Goal: Contribute content

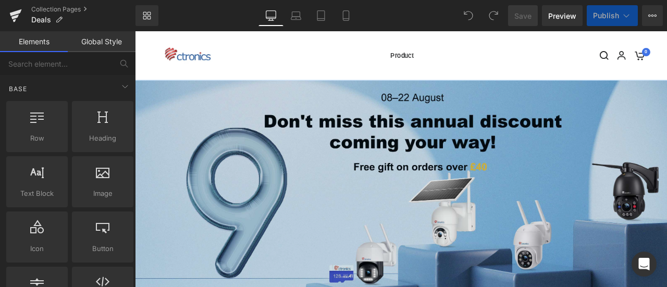
click at [370, 140] on img at bounding box center [450, 217] width 631 height 254
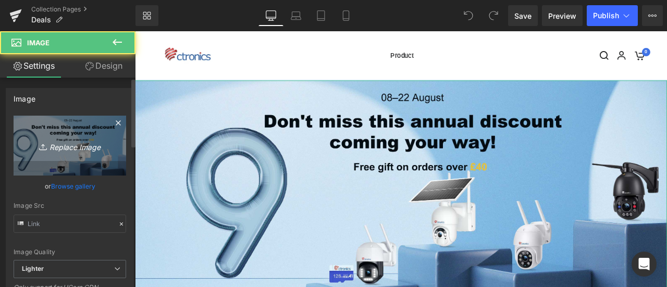
click at [71, 143] on icon "Replace Image" at bounding box center [69, 145] width 83 height 13
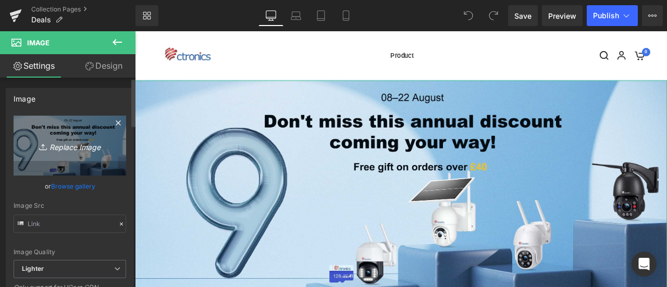
type input "C:\fakepath\US-热销.jpg"
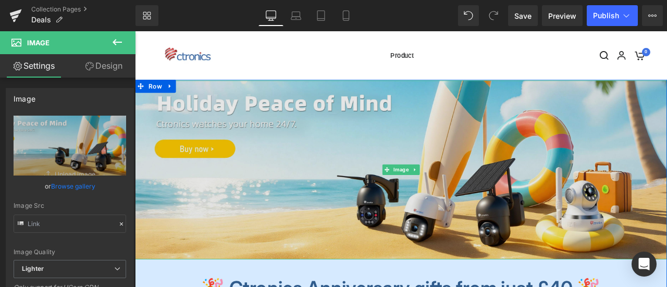
click at [355, 176] on img at bounding box center [450, 196] width 631 height 212
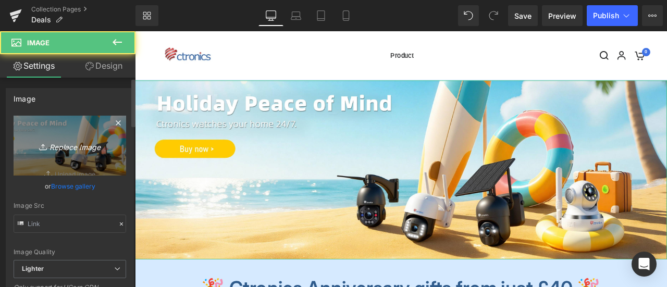
click at [70, 145] on icon "Replace Image" at bounding box center [69, 145] width 83 height 13
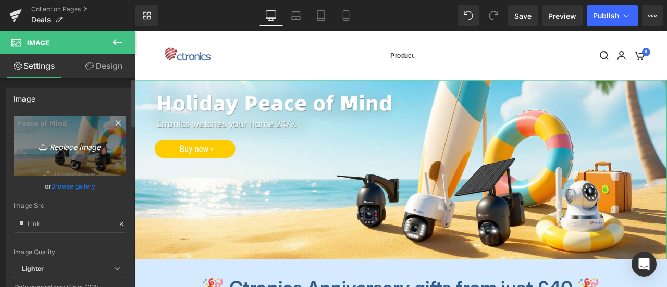
type input "C:\fakepath\UK (1) - 热销.jpg"
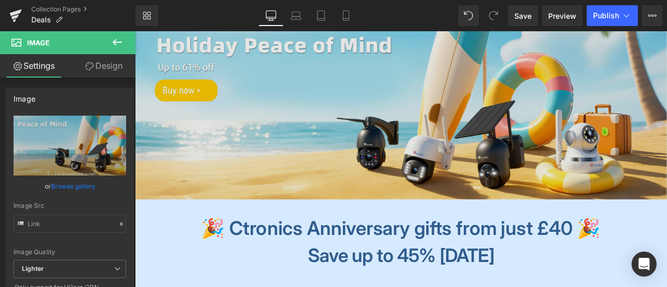
scroll to position [208, 0]
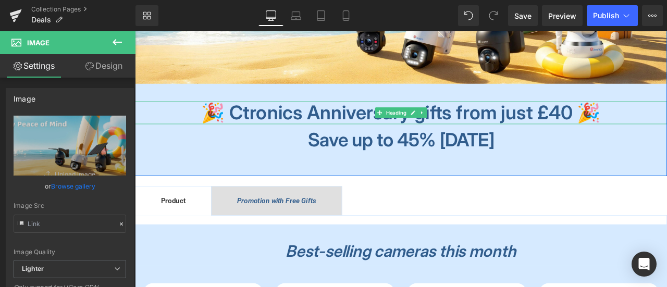
click at [343, 129] on b "🎉 Ctronics Anniversary gifts from just £40 🎉" at bounding box center [451, 127] width 474 height 27
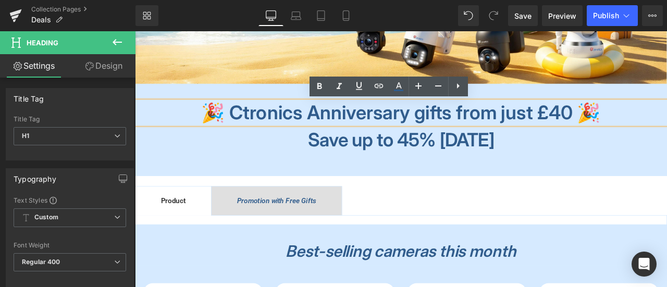
click at [349, 128] on b "🎉 Ctronics Anniversary gifts from just £40 🎉" at bounding box center [451, 127] width 474 height 27
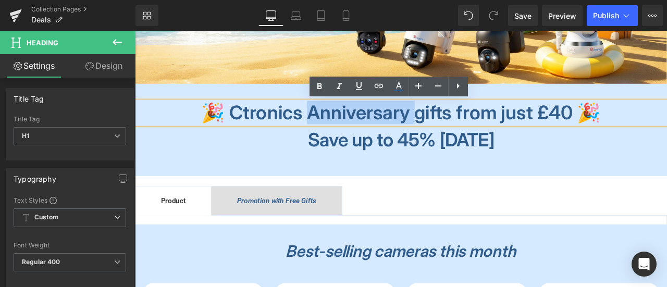
drag, startPoint x: 322, startPoint y: 127, endPoint x: 466, endPoint y: 142, distance: 145.1
click at [466, 141] on b "🎉 Ctronics Anniversary gifts from just £40 🎉" at bounding box center [451, 127] width 474 height 27
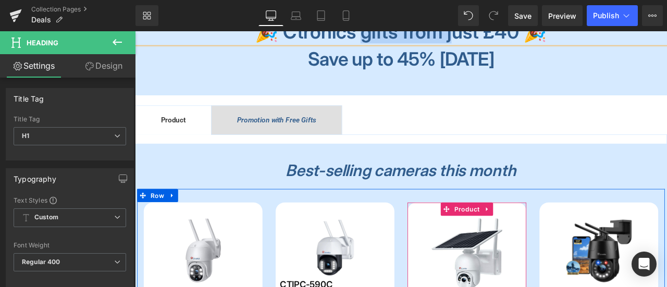
scroll to position [303, 0]
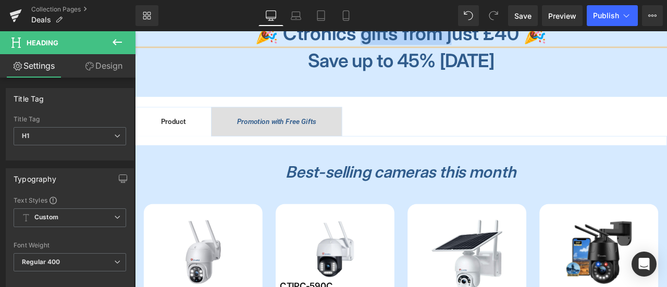
click at [305, 133] on div "Promotion with Free Gifts Text Block" at bounding box center [303, 139] width 94 height 14
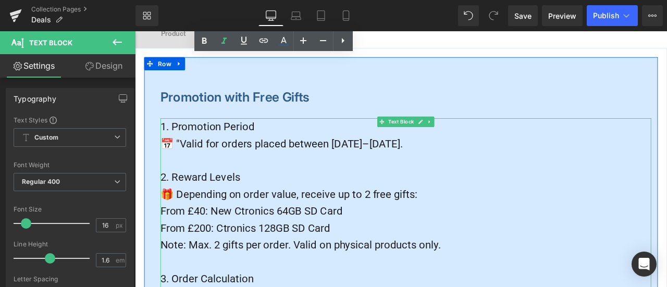
scroll to position [511, 0]
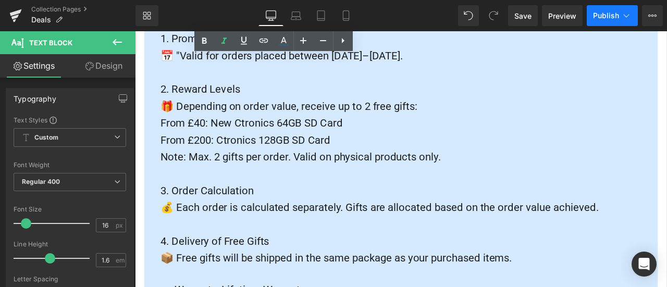
click at [602, 13] on span "Publish" at bounding box center [606, 15] width 26 height 8
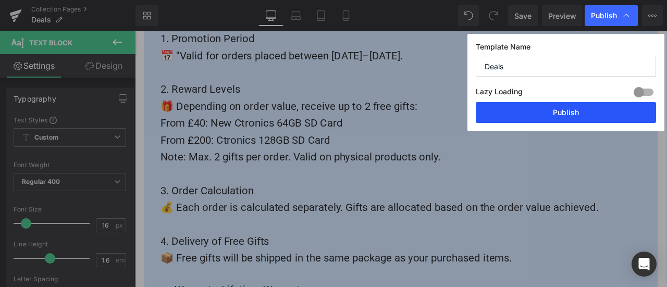
click at [577, 112] on button "Publish" at bounding box center [566, 112] width 180 height 21
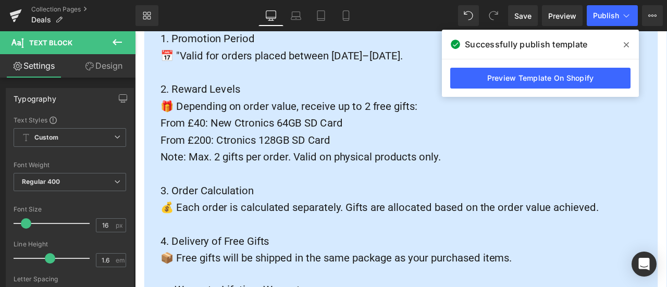
click at [626, 45] on icon at bounding box center [626, 44] width 5 height 5
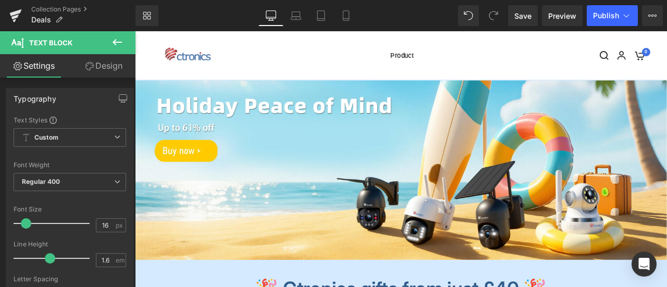
scroll to position [156, 0]
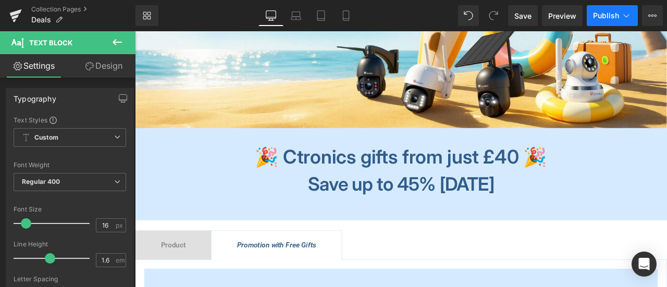
click at [611, 21] on button "Publish" at bounding box center [612, 15] width 51 height 21
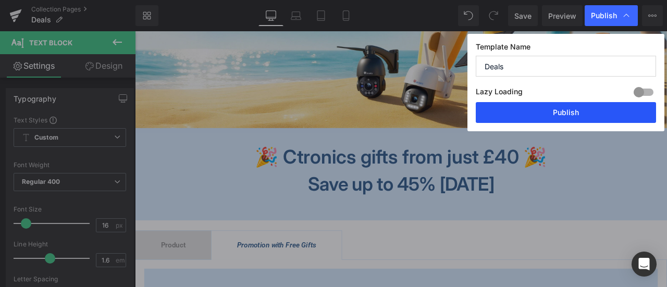
click at [589, 115] on button "Publish" at bounding box center [566, 112] width 180 height 21
